Goal: Information Seeking & Learning: Learn about a topic

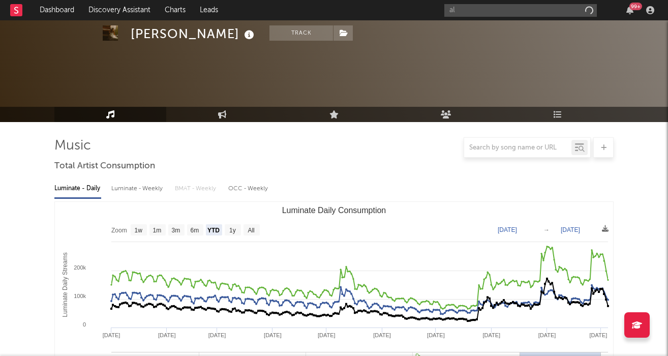
select select "YTD"
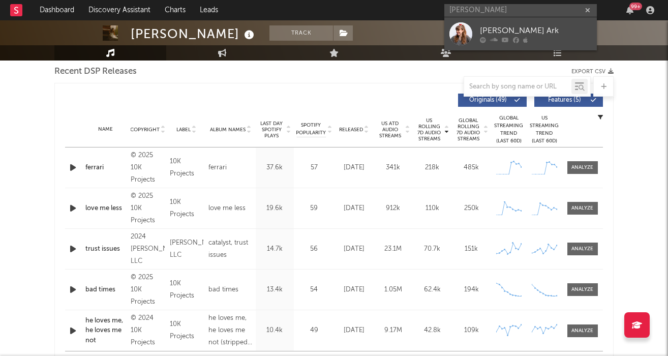
type input "[PERSON_NAME]"
click at [543, 23] on link "[PERSON_NAME] Ark" at bounding box center [521, 33] width 153 height 33
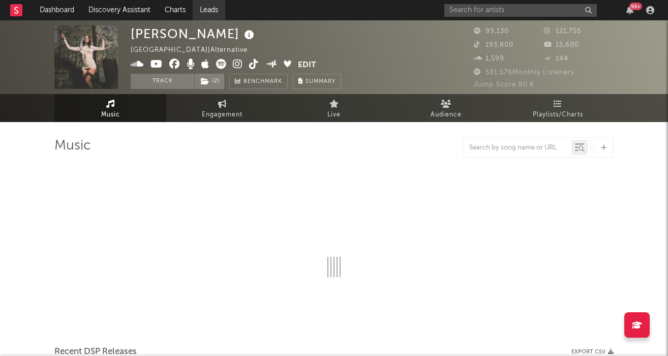
select select "6m"
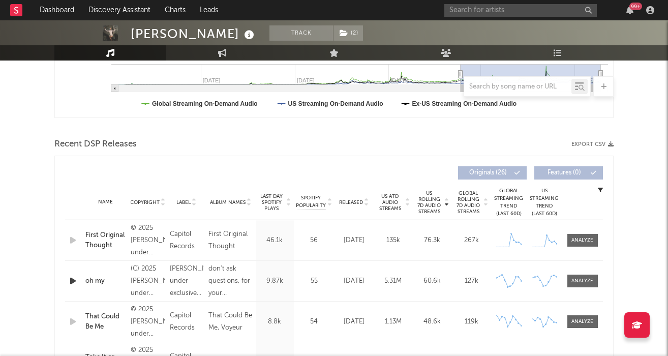
scroll to position [322, 0]
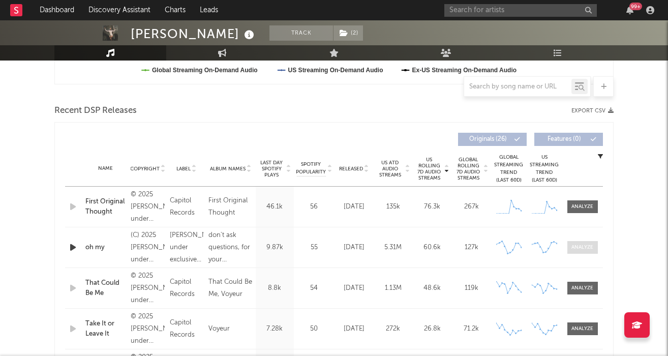
click at [578, 247] on div at bounding box center [583, 248] width 22 height 8
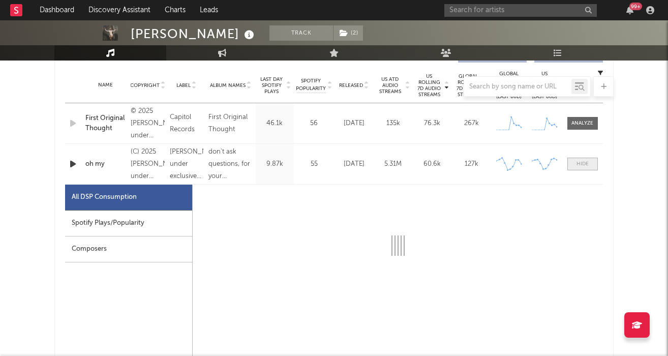
select select "6m"
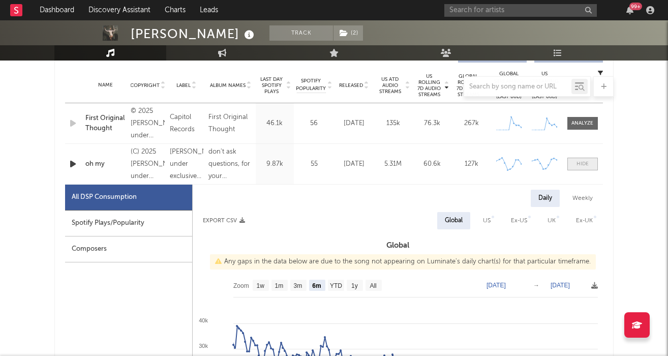
scroll to position [407, 0]
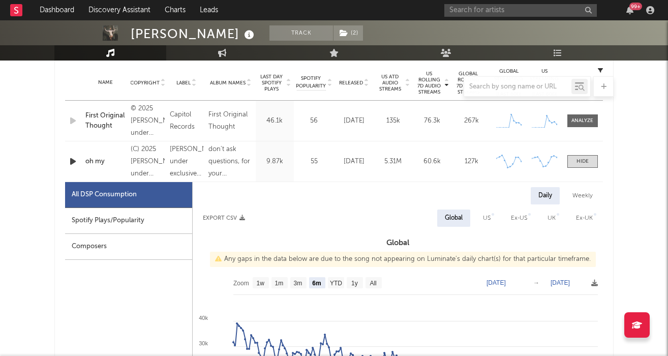
click at [584, 200] on div "Weekly" at bounding box center [583, 195] width 36 height 17
select select "6m"
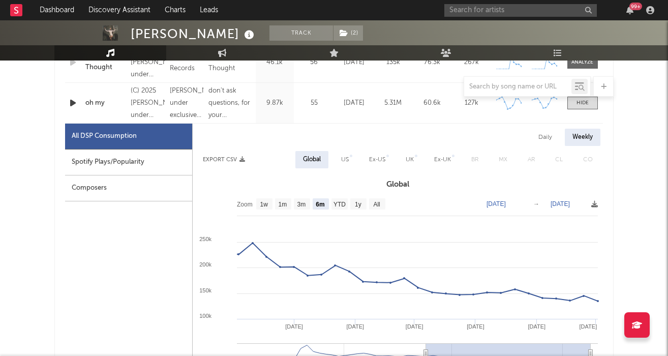
scroll to position [465, 0]
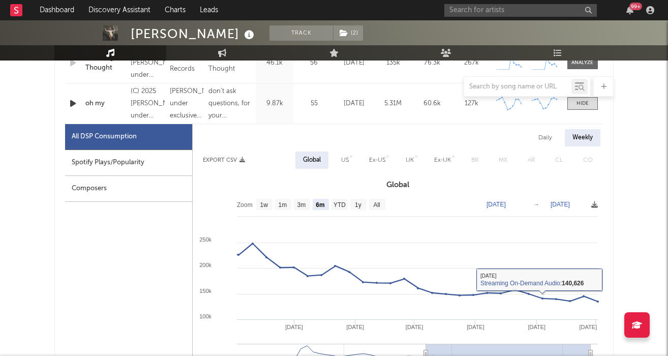
click at [347, 158] on div "US" at bounding box center [345, 160] width 8 height 12
select select "6m"
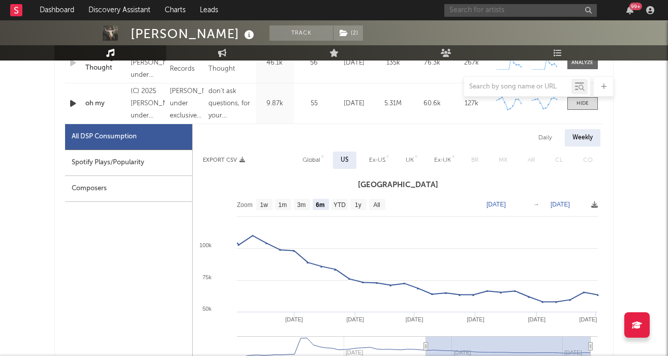
click at [526, 9] on input "text" at bounding box center [521, 10] width 153 height 13
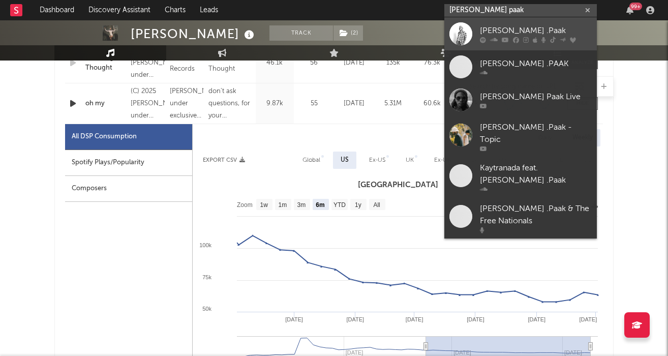
type input "[PERSON_NAME] paak"
click at [565, 24] on div "[PERSON_NAME] .Paak" at bounding box center [536, 30] width 112 height 12
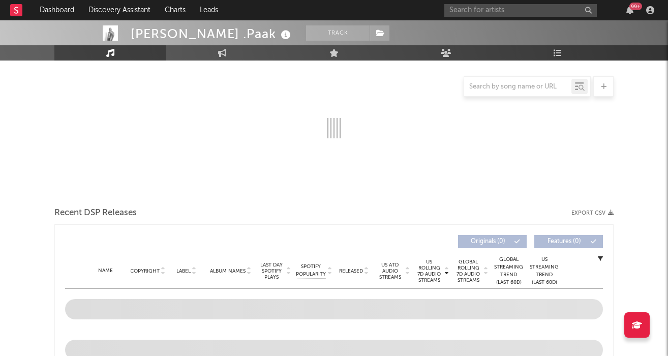
scroll to position [193, 0]
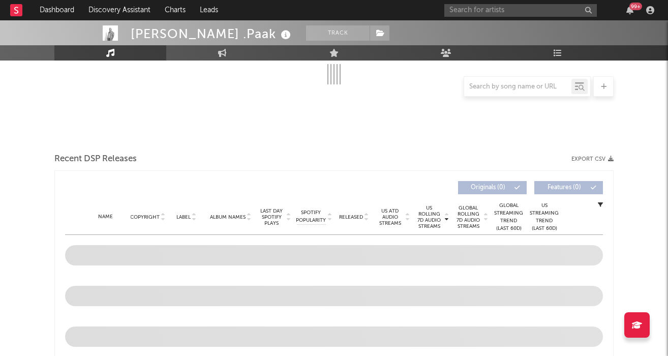
click at [353, 217] on span "Released" at bounding box center [351, 217] width 24 height 6
select select "6m"
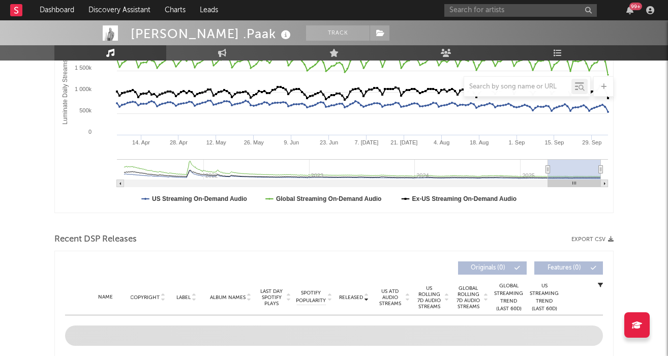
scroll to position [338, 0]
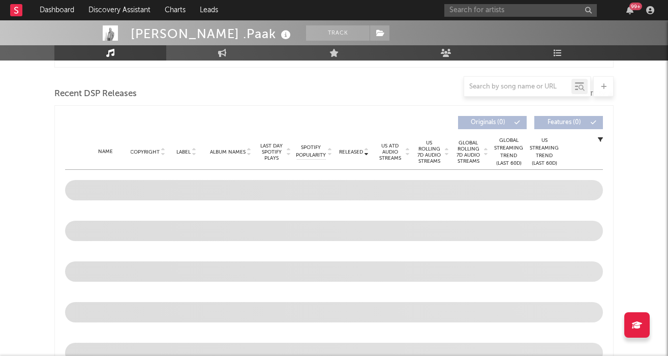
click at [425, 150] on span "US Rolling 7D Audio Streams" at bounding box center [430, 152] width 28 height 24
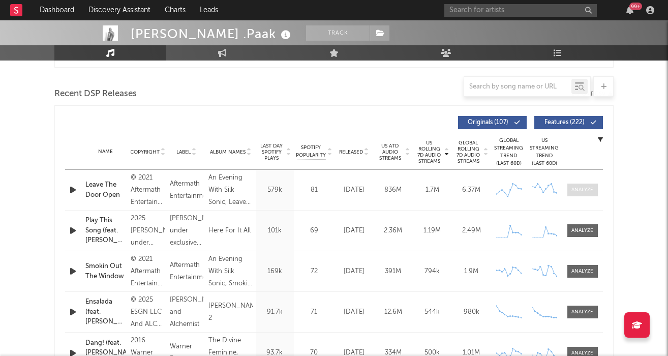
click at [575, 186] on div at bounding box center [583, 190] width 22 height 8
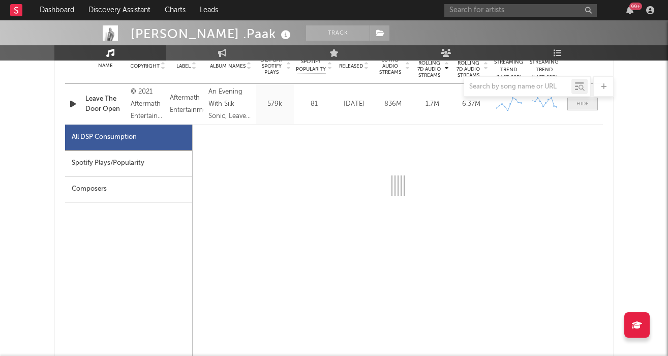
scroll to position [428, 0]
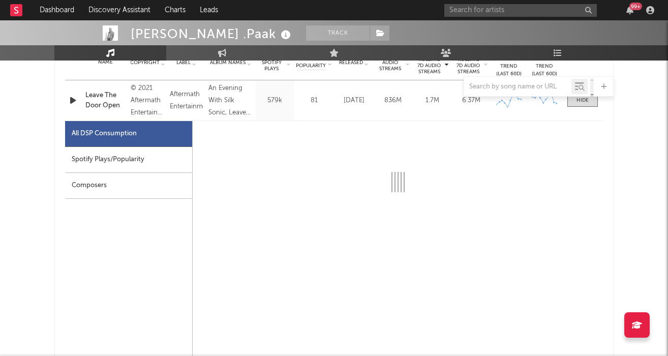
select select "6m"
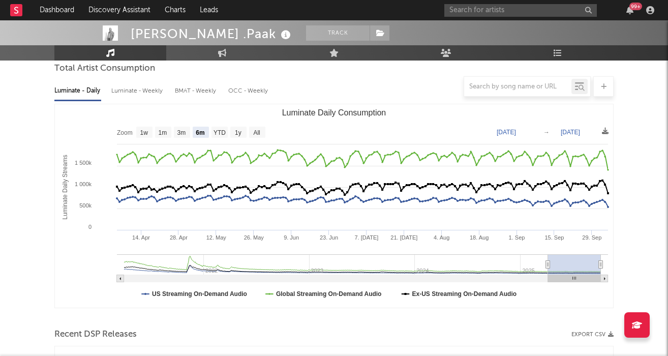
scroll to position [0, 0]
